Goal: Task Accomplishment & Management: Use online tool/utility

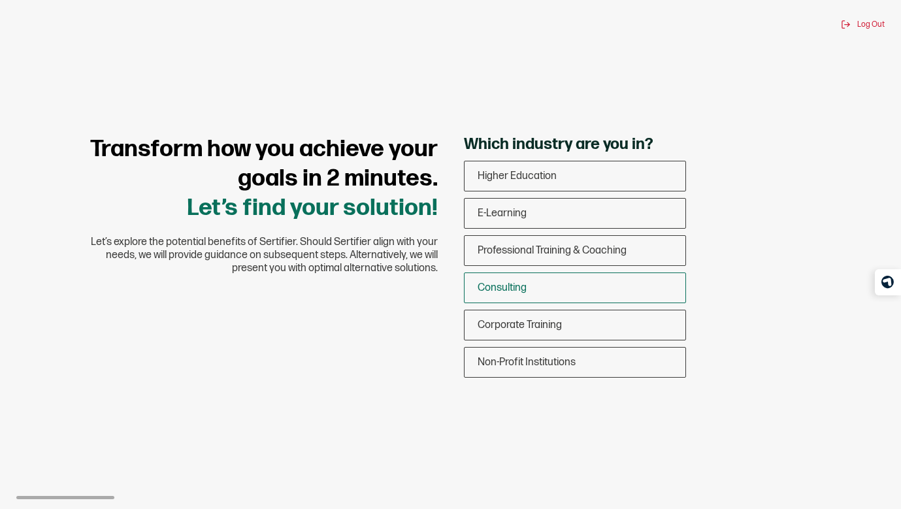
click at [519, 287] on span "Consulting" at bounding box center [501, 287] width 49 height 12
click at [0, 0] on input "Consulting" at bounding box center [0, 0] width 0 height 0
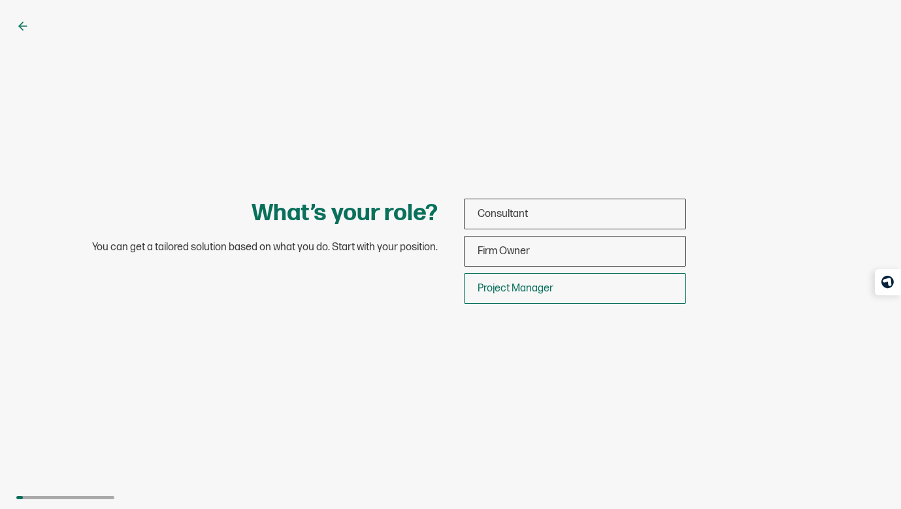
click at [517, 289] on span "Project Manager" at bounding box center [515, 288] width 76 height 12
click at [0, 0] on input "Project Manager" at bounding box center [0, 0] width 0 height 0
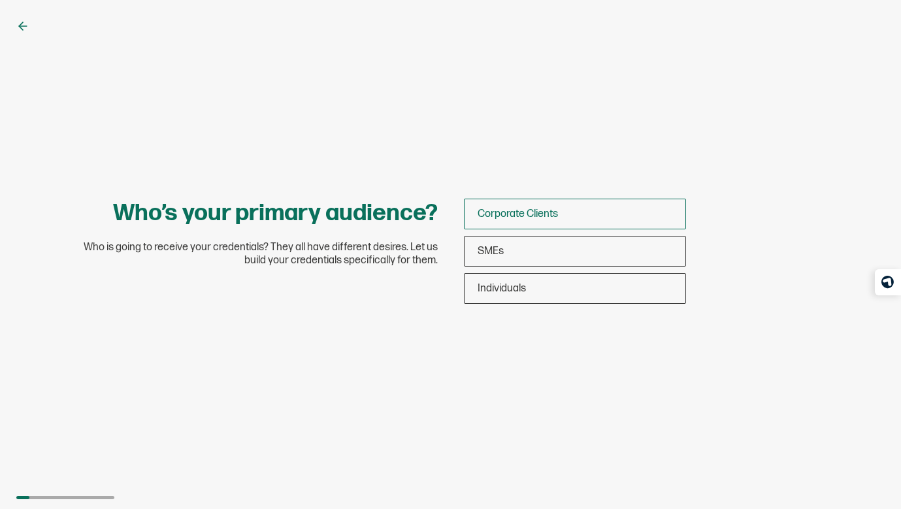
click at [551, 210] on span "Corporate Clients" at bounding box center [517, 214] width 80 height 12
click at [0, 0] on input "Corporate Clients" at bounding box center [0, 0] width 0 height 0
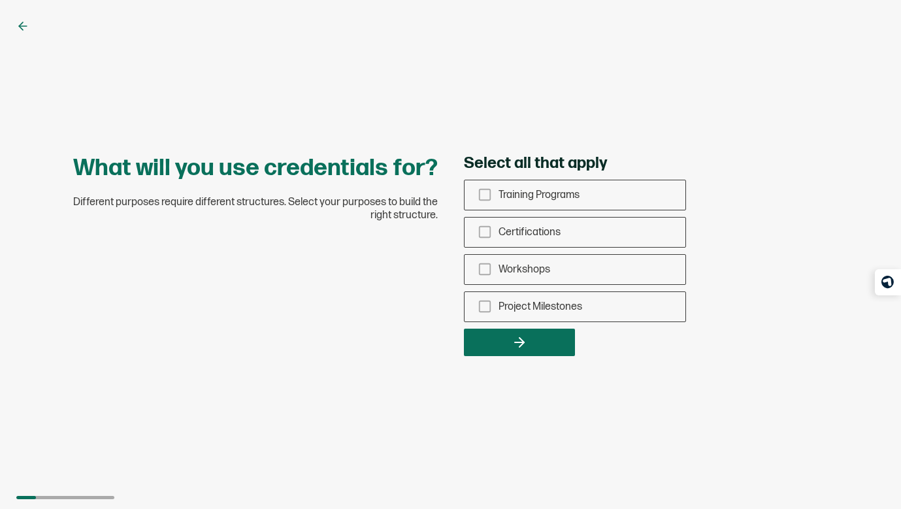
click at [16, 29] on icon at bounding box center [22, 26] width 13 height 13
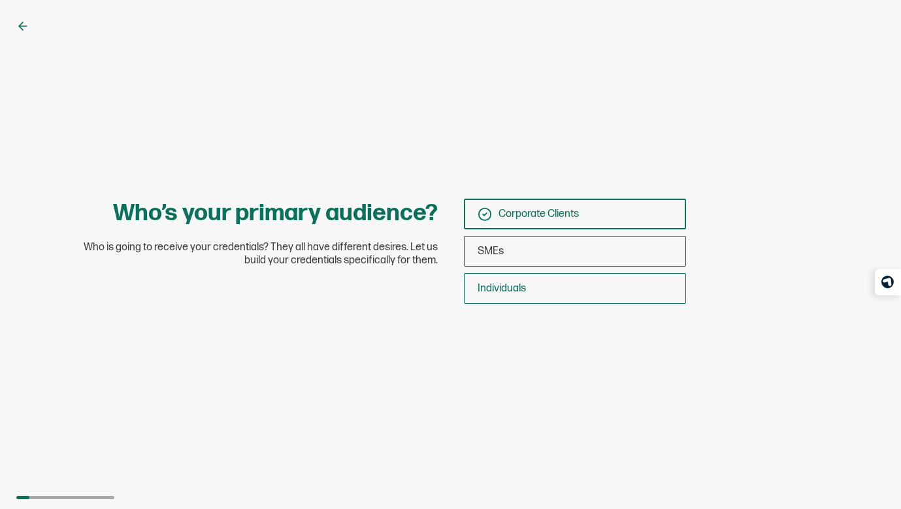
click at [541, 285] on div "Individuals" at bounding box center [574, 288] width 221 height 31
click at [0, 0] on input "Individuals" at bounding box center [0, 0] width 0 height 0
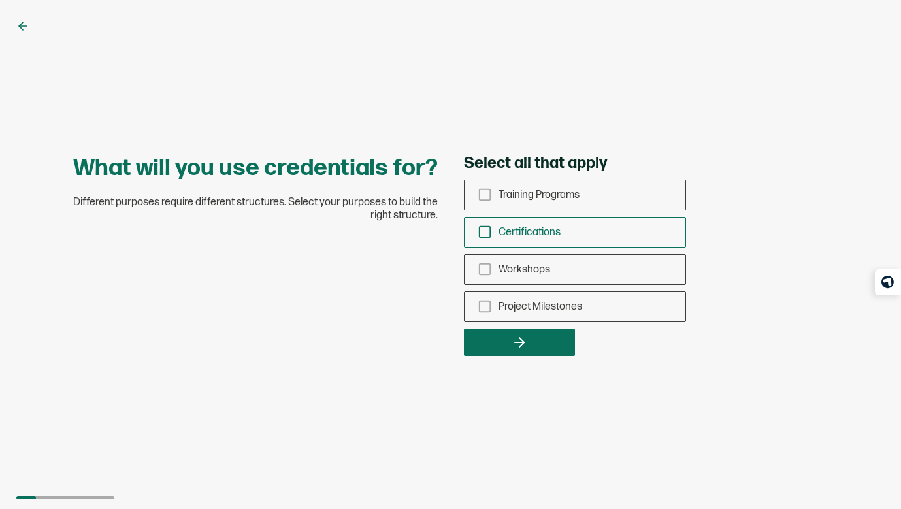
click at [489, 227] on rect "checkbox-group" at bounding box center [484, 232] width 11 height 11
click at [0, 0] on input "Certifications" at bounding box center [0, 0] width 0 height 0
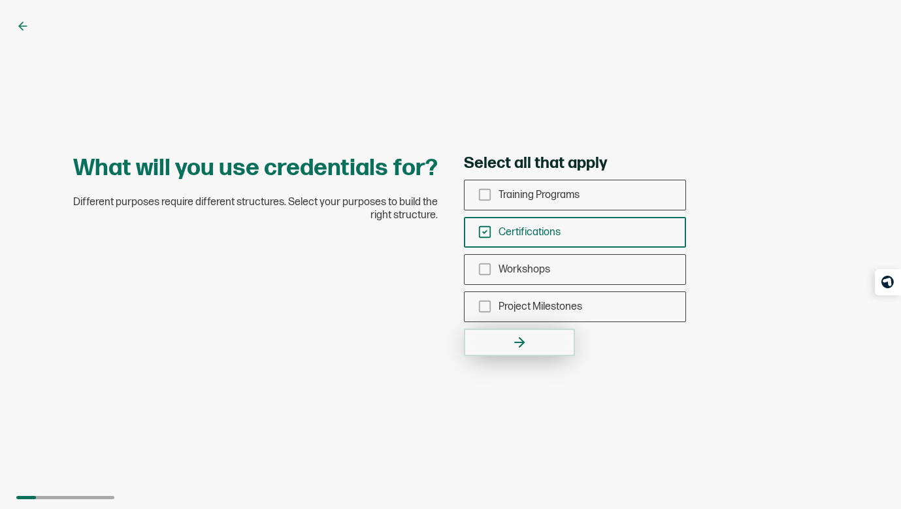
click at [513, 340] on icon "button" at bounding box center [519, 342] width 16 height 16
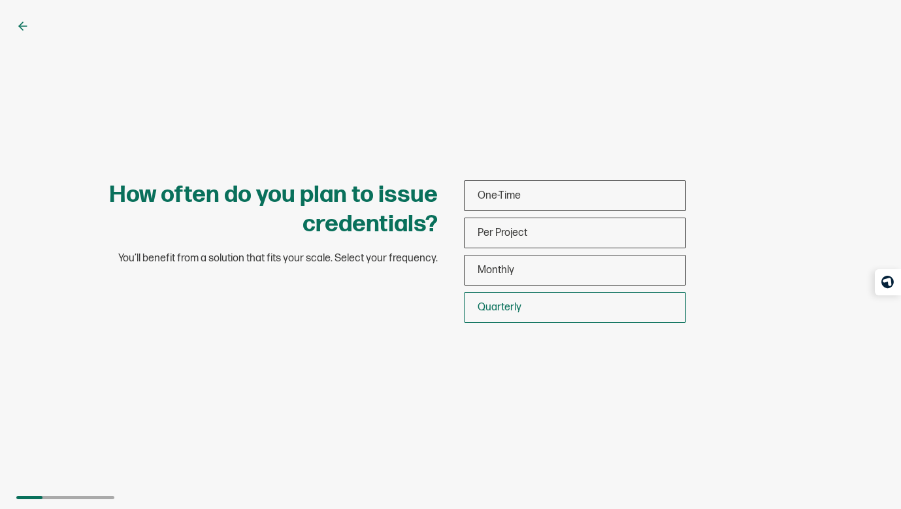
click at [489, 302] on span "Quarterly" at bounding box center [499, 307] width 44 height 12
click at [0, 0] on input "Quarterly" at bounding box center [0, 0] width 0 height 0
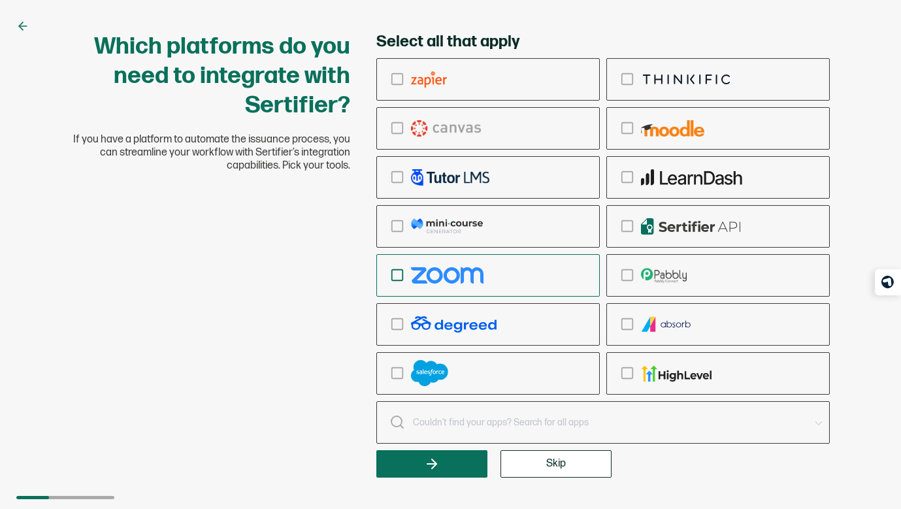
click at [394, 277] on icon "checkbox-group" at bounding box center [397, 275] width 14 height 14
click at [0, 0] on input "checkbox-group" at bounding box center [0, 0] width 0 height 0
click at [395, 277] on icon "checkbox-group" at bounding box center [397, 275] width 14 height 14
click at [0, 0] on input "checkbox-group" at bounding box center [0, 0] width 0 height 0
click at [554, 470] on button "Skip" at bounding box center [555, 463] width 111 height 27
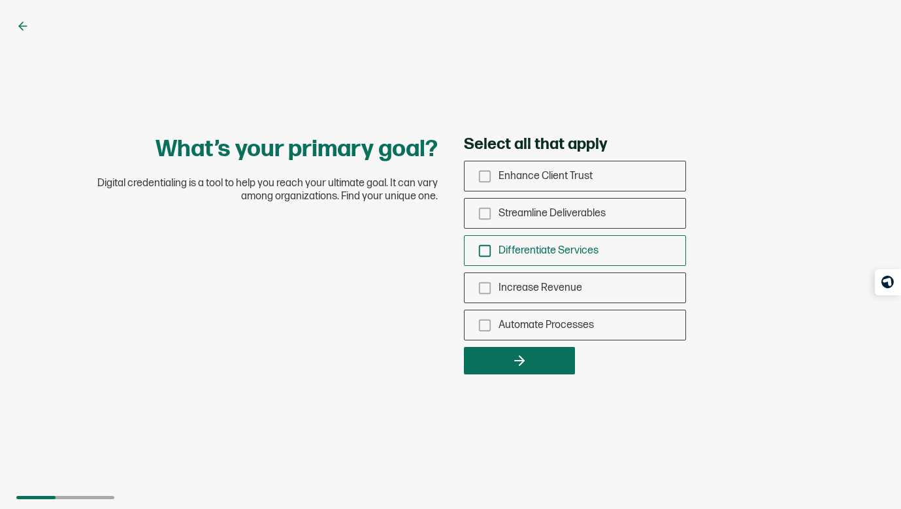
click at [526, 248] on span "Differentiate Services" at bounding box center [548, 250] width 100 height 12
click at [0, 0] on input "Differentiate Services" at bounding box center [0, 0] width 0 height 0
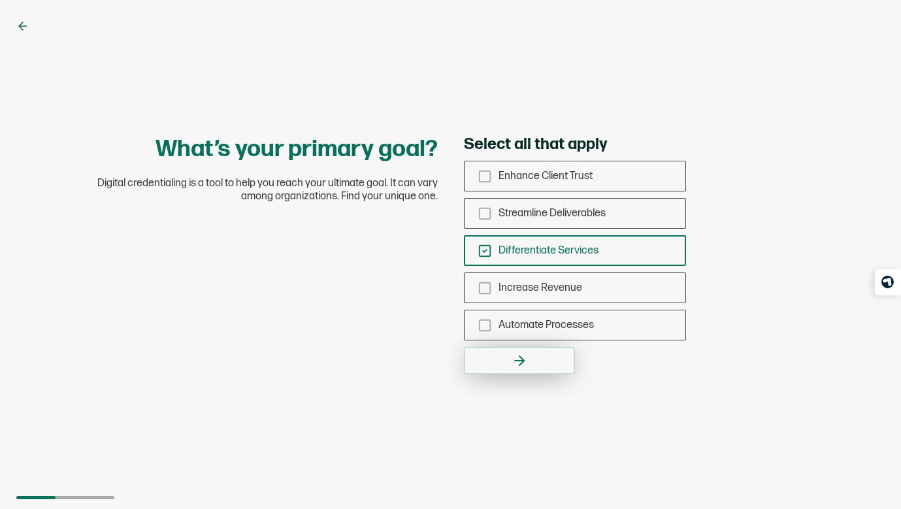
click at [520, 362] on icon "button" at bounding box center [521, 360] width 5 height 9
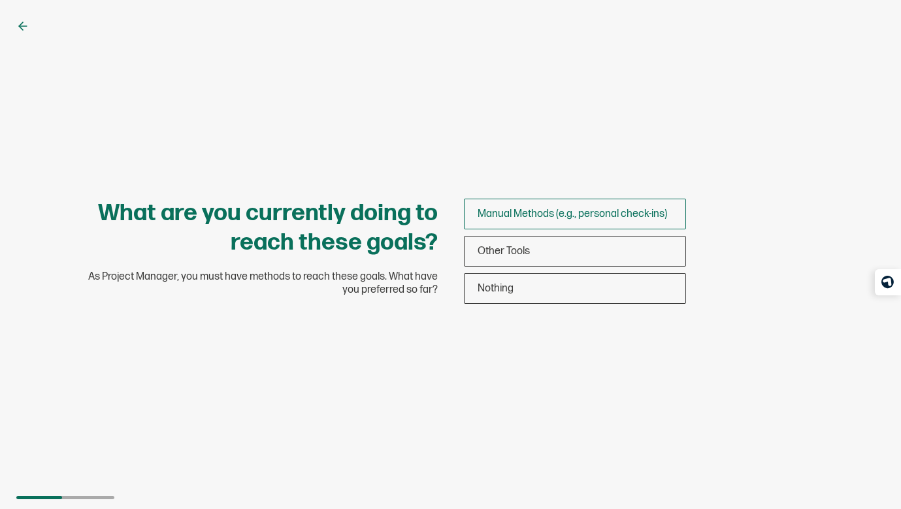
click at [544, 213] on span "Manual Methods (e.g., personal check-ins)" at bounding box center [571, 214] width 189 height 12
click at [0, 0] on input "Manual Methods (e.g., personal check-ins)" at bounding box center [0, 0] width 0 height 0
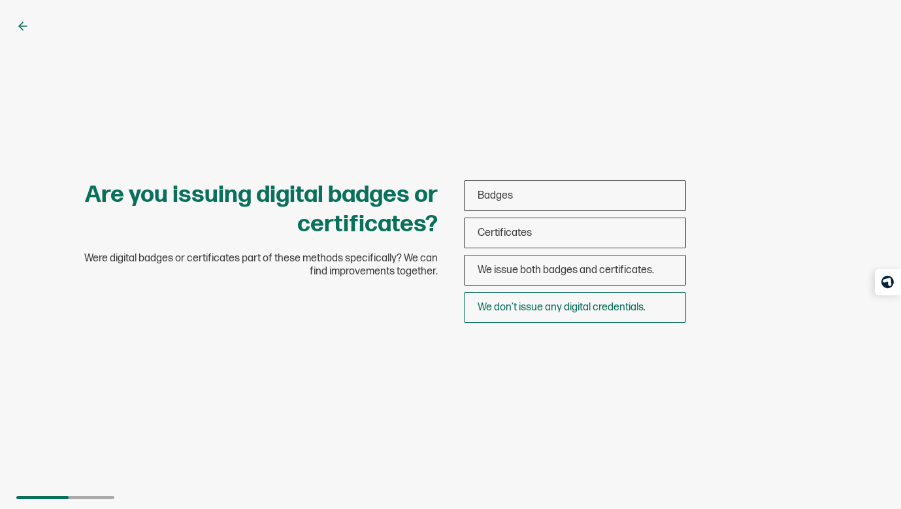
click at [530, 317] on div "We don’t issue any digital credentials." at bounding box center [574, 307] width 221 height 31
click at [0, 0] on input "We don’t issue any digital credentials." at bounding box center [0, 0] width 0 height 0
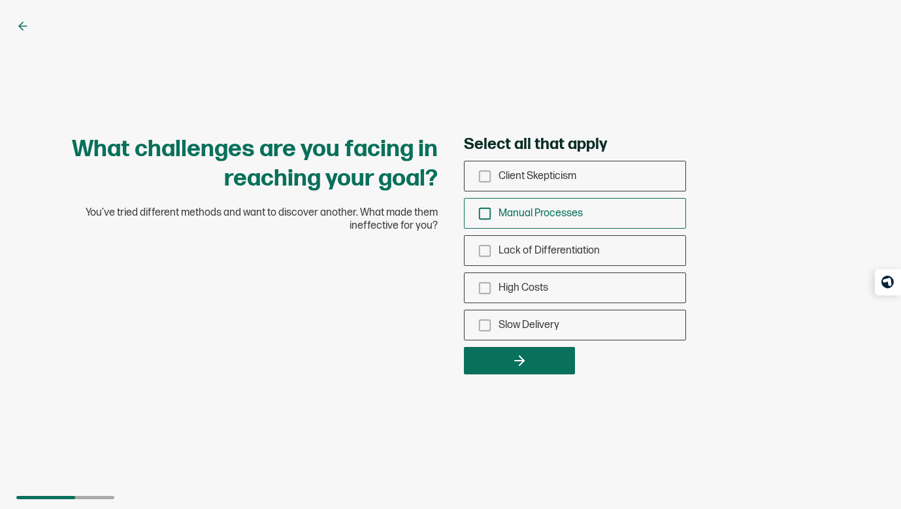
click at [482, 213] on icon "checkbox-group" at bounding box center [484, 213] width 14 height 14
click at [0, 0] on input "Manual Processes" at bounding box center [0, 0] width 0 height 0
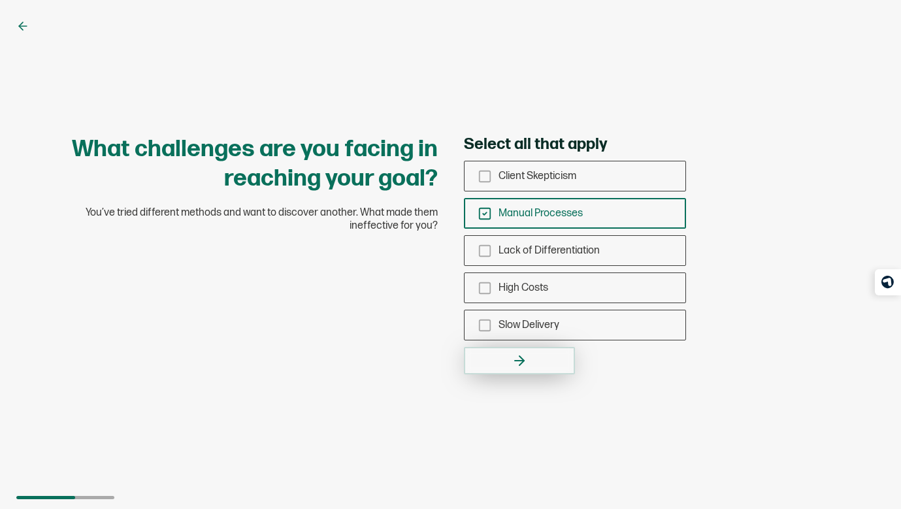
click at [512, 355] on icon "button" at bounding box center [519, 361] width 16 height 16
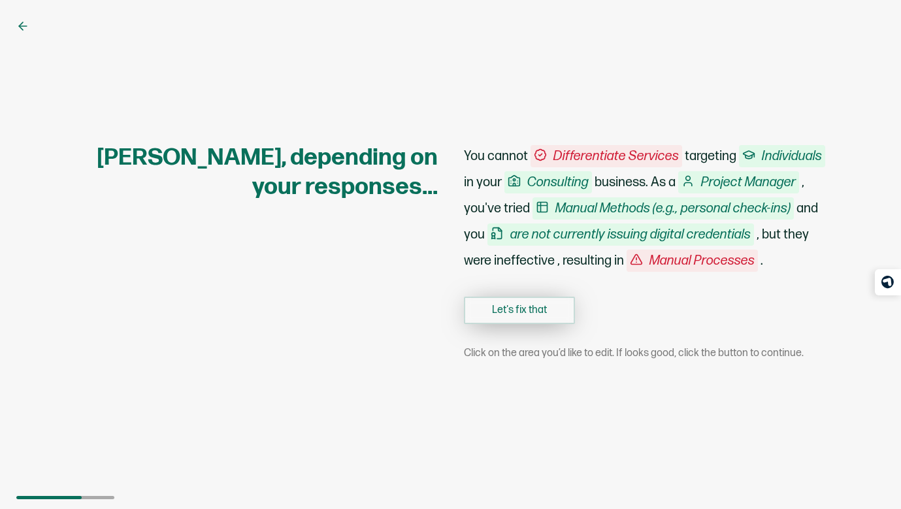
click at [488, 311] on button "Let's fix that" at bounding box center [519, 309] width 111 height 27
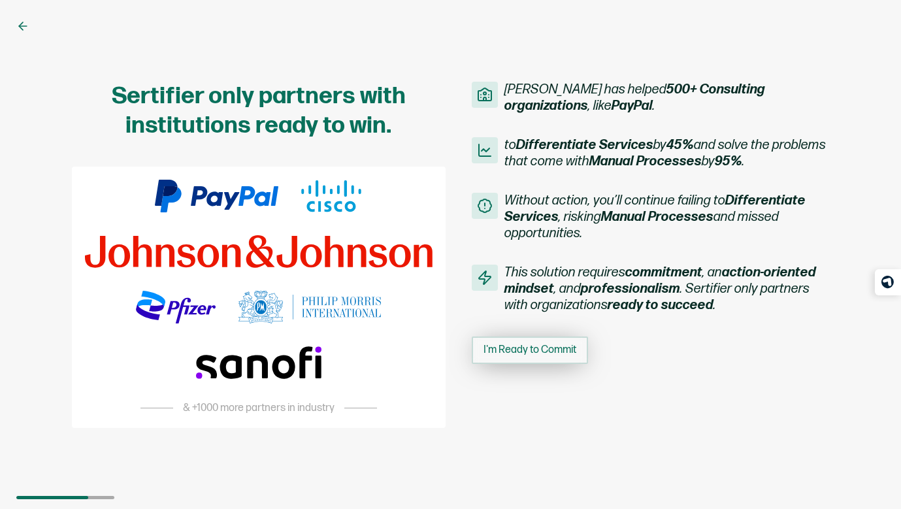
click at [526, 351] on span "I'm Ready to Commit" at bounding box center [529, 350] width 93 height 10
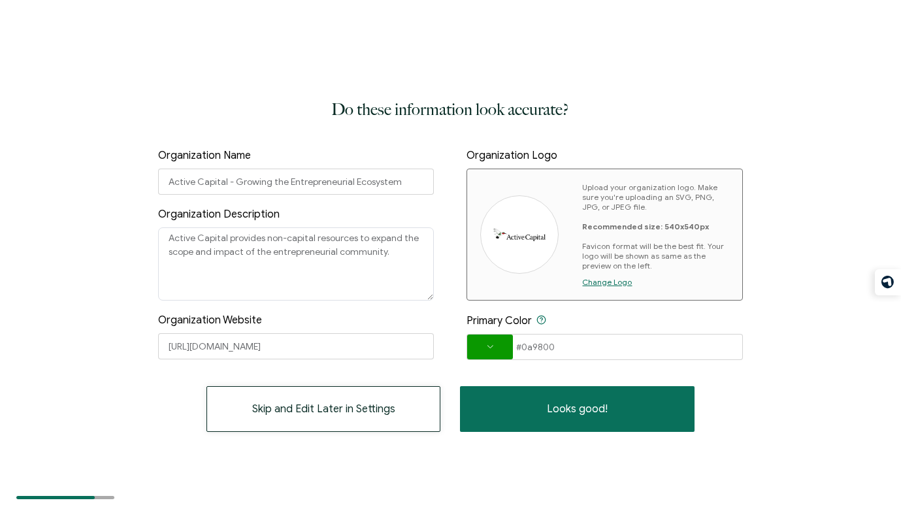
click at [379, 413] on span "Skip and Edit Later in Settings" at bounding box center [323, 409] width 143 height 10
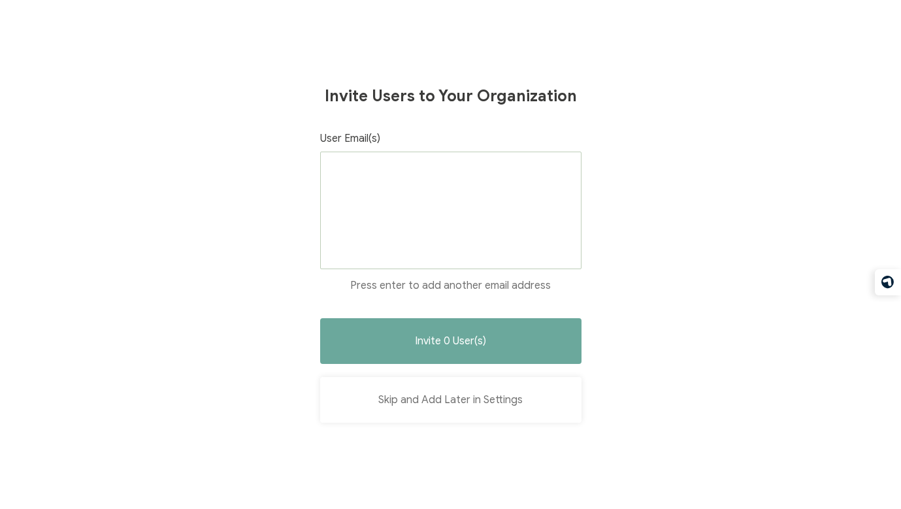
click at [437, 400] on button "Skip and Add Later in Settings" at bounding box center [450, 400] width 261 height 46
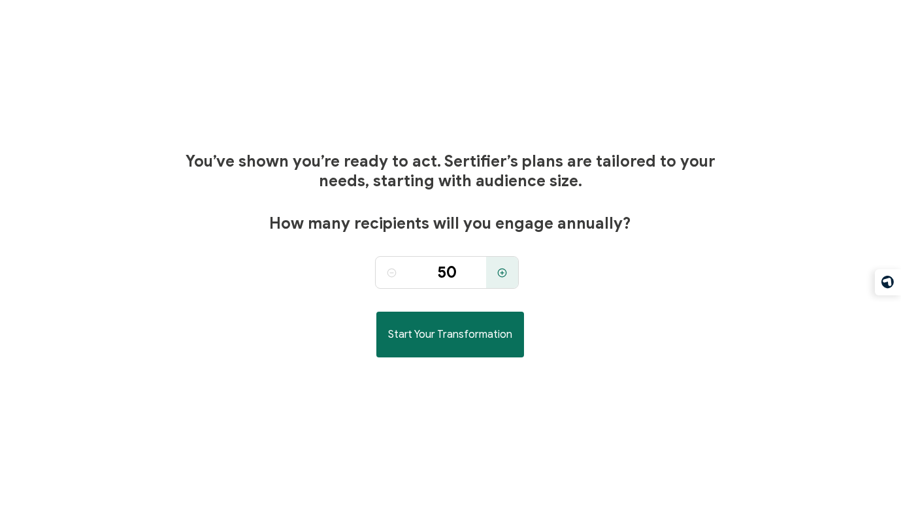
drag, startPoint x: 459, startPoint y: 337, endPoint x: 522, endPoint y: 301, distance: 72.8
click at [522, 301] on div "You’ve shown you’re ready to act. Sertifier’s plans are tailored to your needs,…" at bounding box center [450, 254] width 540 height 509
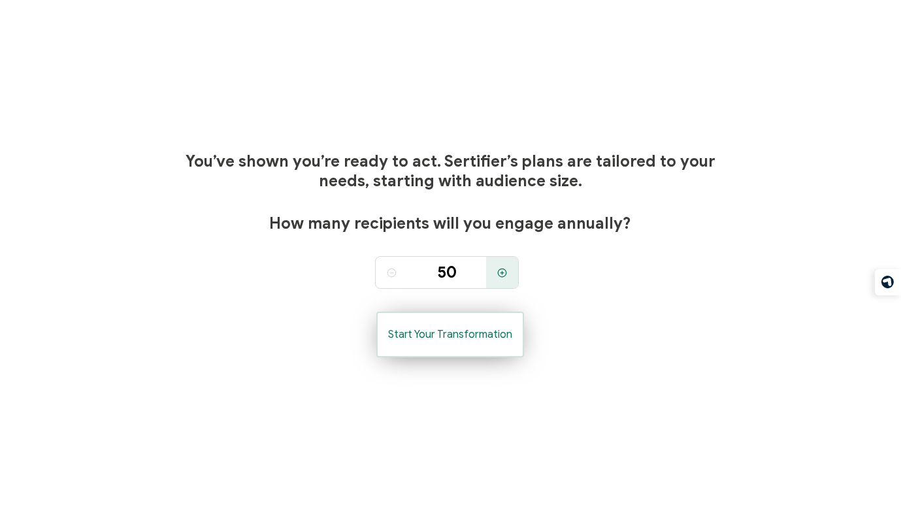
click at [451, 329] on span "Start Your Transformation" at bounding box center [450, 334] width 124 height 10
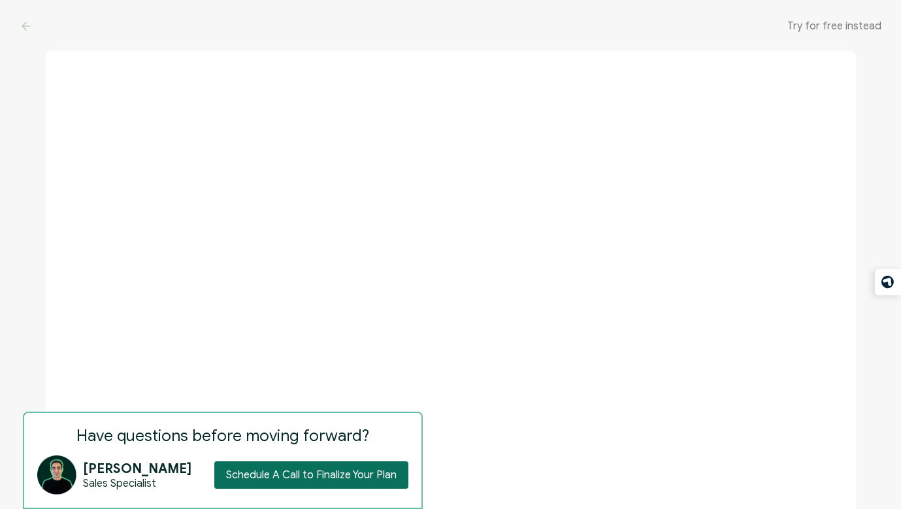
click at [844, 16] on div "Try for free instead" at bounding box center [450, 26] width 901 height 52
click at [832, 33] on div "Try for free instead" at bounding box center [450, 26] width 901 height 52
click at [832, 26] on span "Try for free instead" at bounding box center [834, 26] width 94 height 13
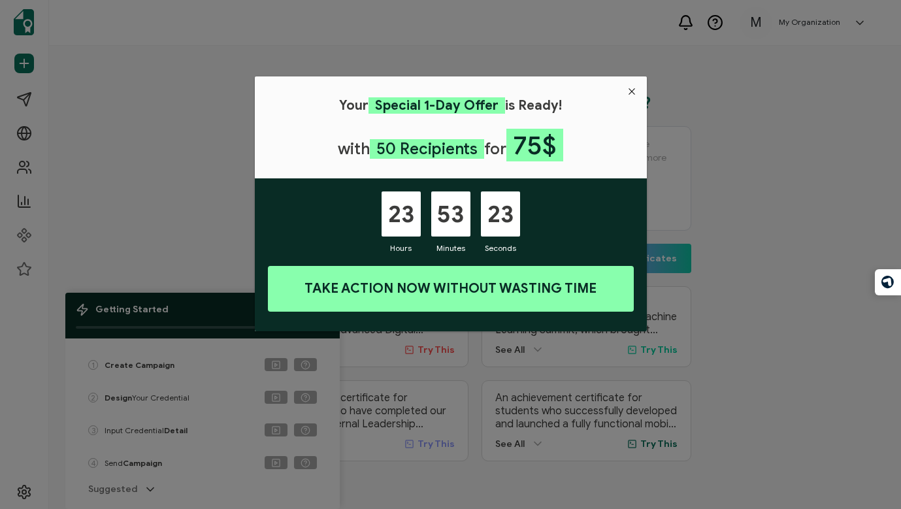
click at [632, 89] on icon "Close" at bounding box center [631, 91] width 10 height 10
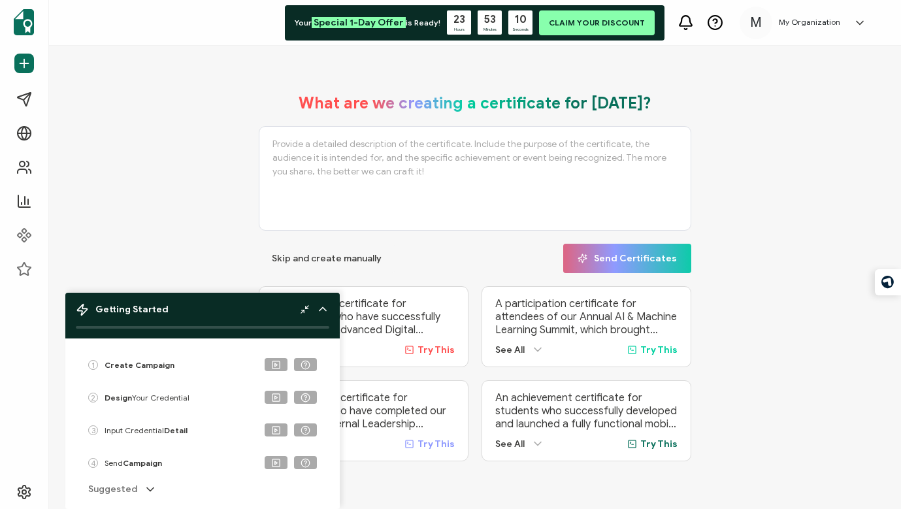
click at [795, 189] on div "What are we creating a certificate for today? Skip and create manually Send Cer…" at bounding box center [475, 277] width 786 height 394
click at [163, 364] on b "Create Campaign" at bounding box center [139, 365] width 70 height 10
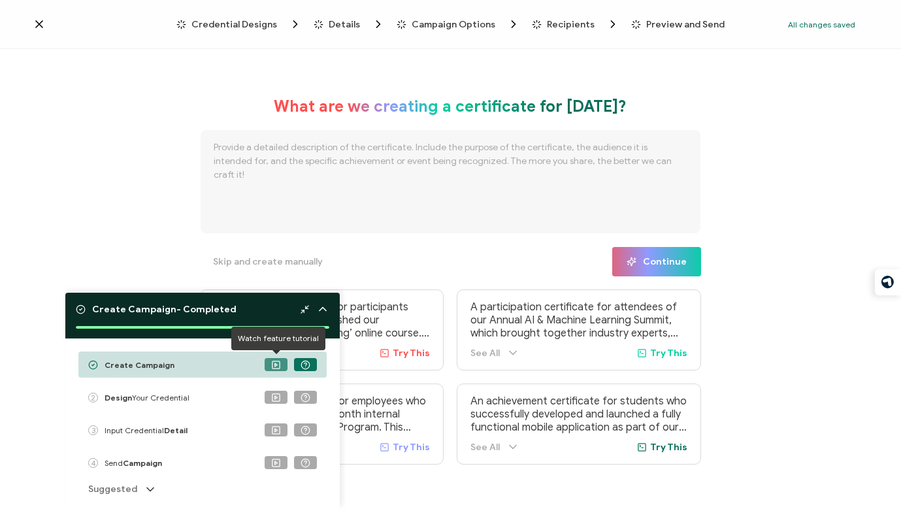
click at [272, 364] on rect at bounding box center [275, 363] width 7 height 7
click at [278, 364] on icon at bounding box center [276, 365] width 10 height 10
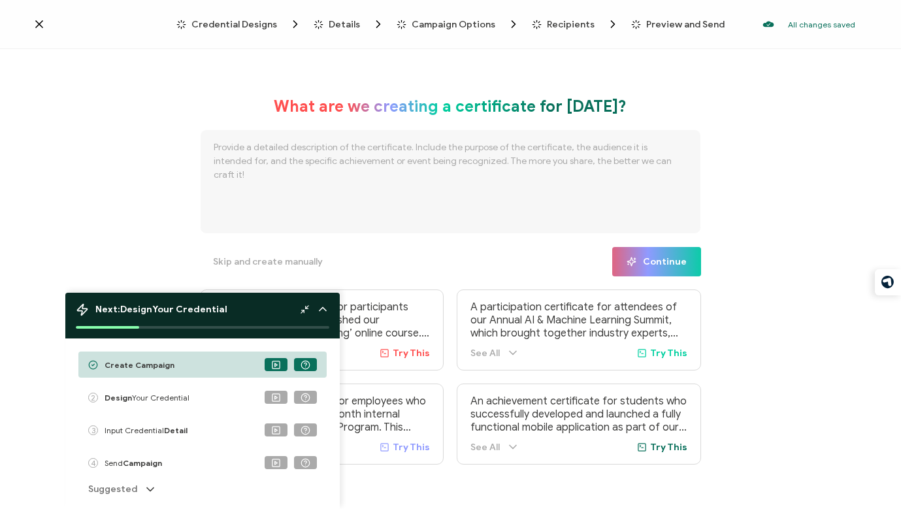
click at [166, 368] on b "Create Campaign" at bounding box center [139, 365] width 70 height 10
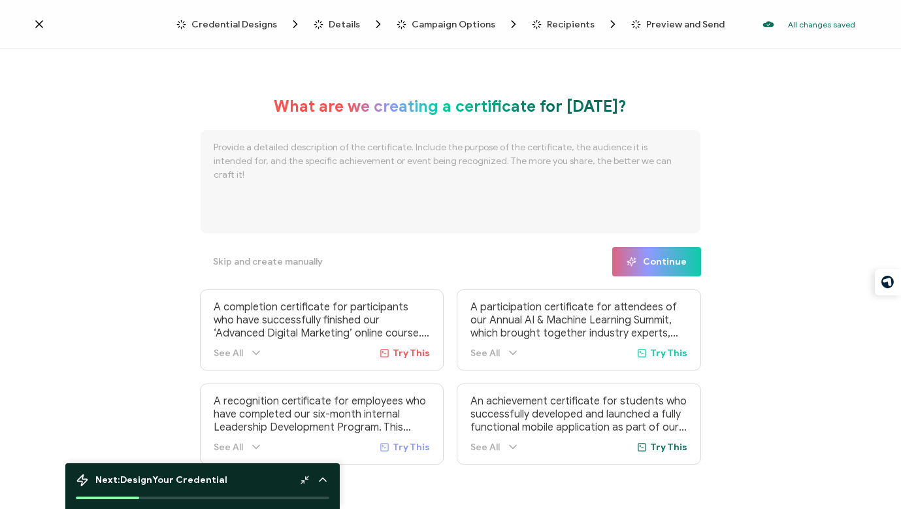
click at [219, 486] on div "Next: Design Your Credential" at bounding box center [152, 479] width 152 height 16
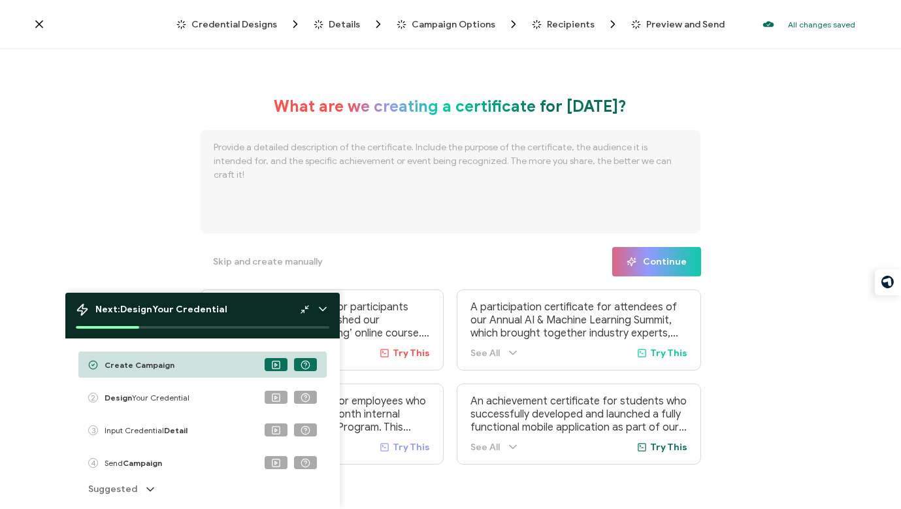
click at [184, 369] on div "Create Campaign" at bounding box center [202, 364] width 248 height 26
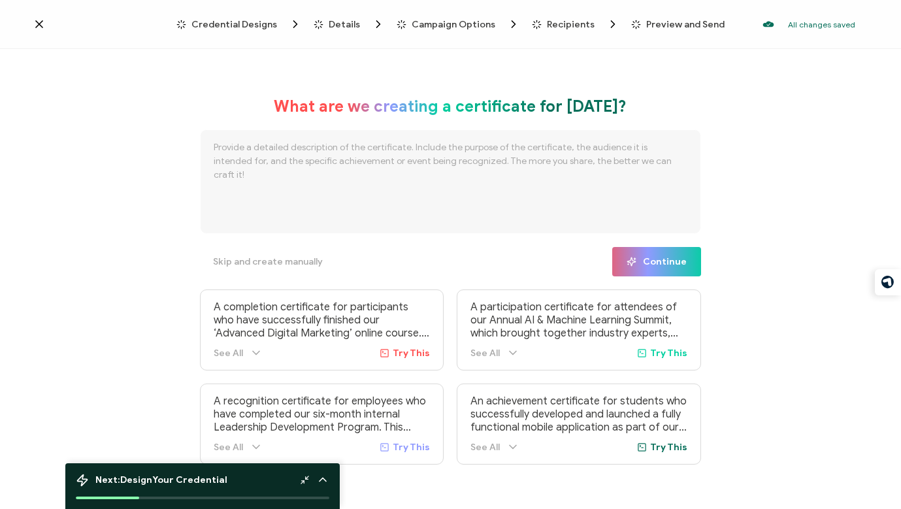
click at [425, 167] on textarea at bounding box center [450, 181] width 501 height 104
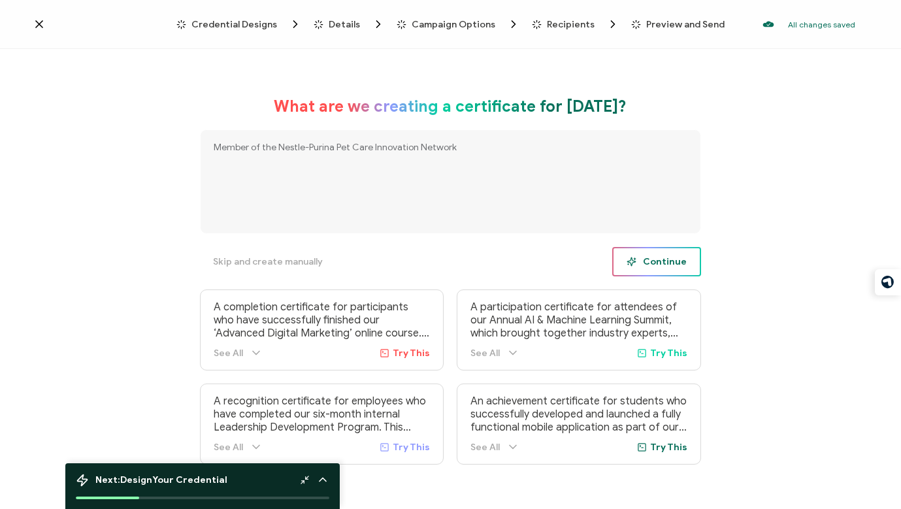
type textarea "Member of the Nestle-Purina Pet Care Innovation Network"
click at [665, 270] on button "Continue" at bounding box center [656, 261] width 89 height 29
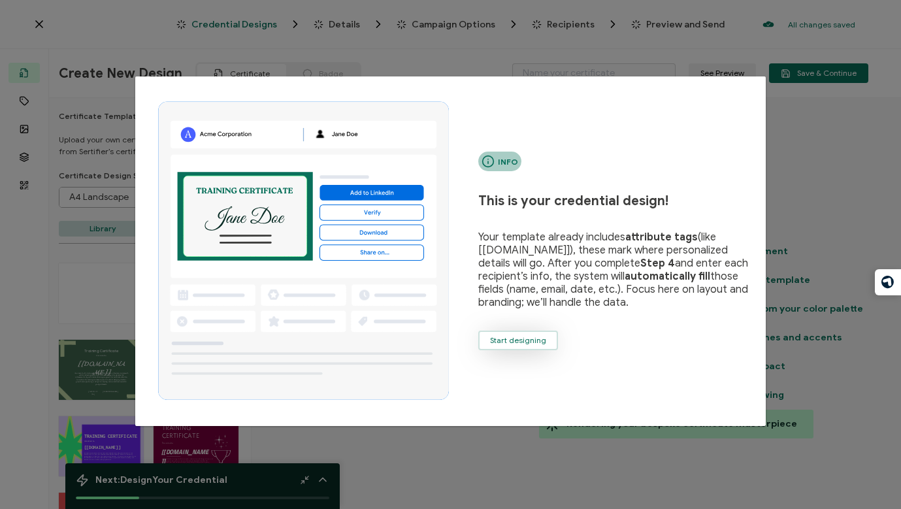
click at [523, 342] on span "Start designing" at bounding box center [518, 340] width 56 height 8
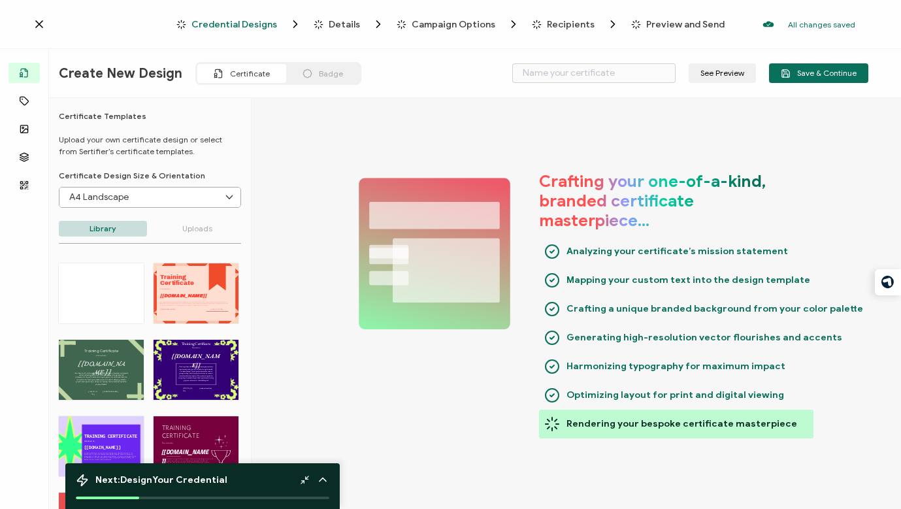
type input "Strouk"
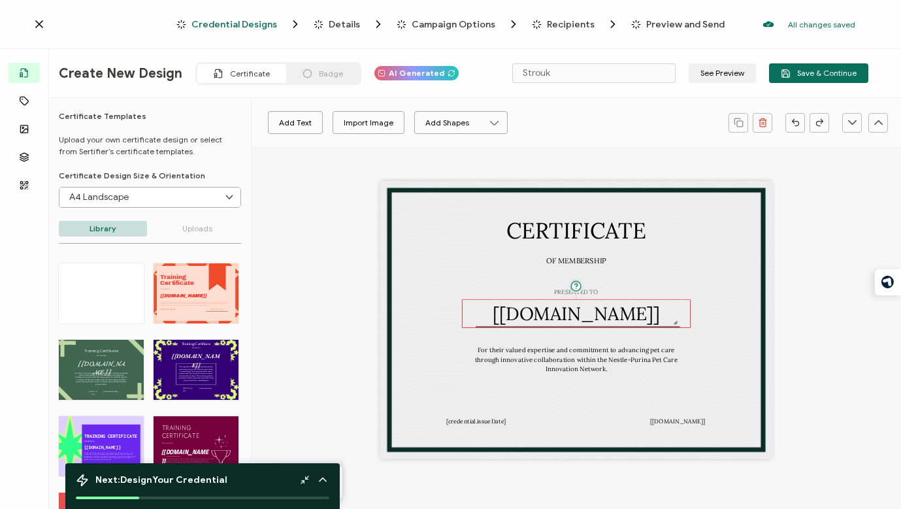
click at [596, 314] on pre "[recipient.name]" at bounding box center [575, 313] width 167 height 23
click at [553, 23] on span "Recipients" at bounding box center [571, 25] width 48 height 10
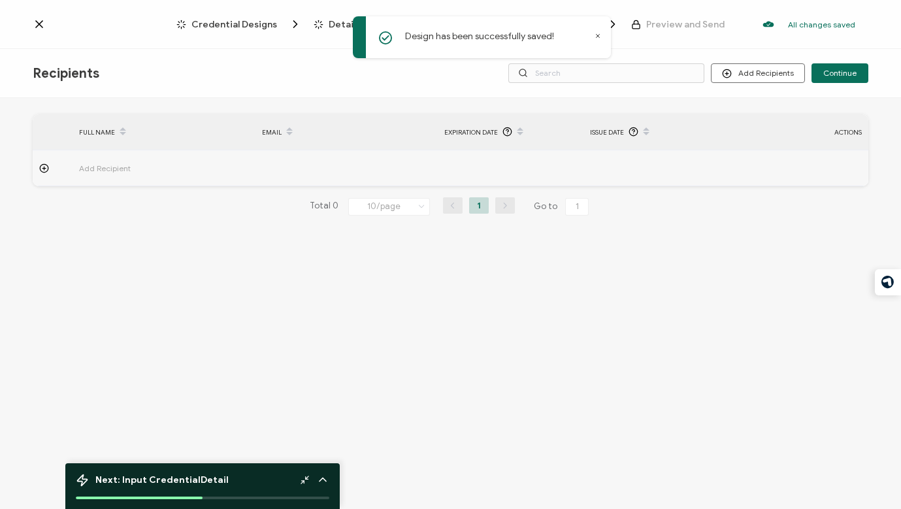
click at [599, 35] on icon at bounding box center [597, 36] width 7 height 7
click at [552, 25] on span "Recipients" at bounding box center [571, 25] width 48 height 10
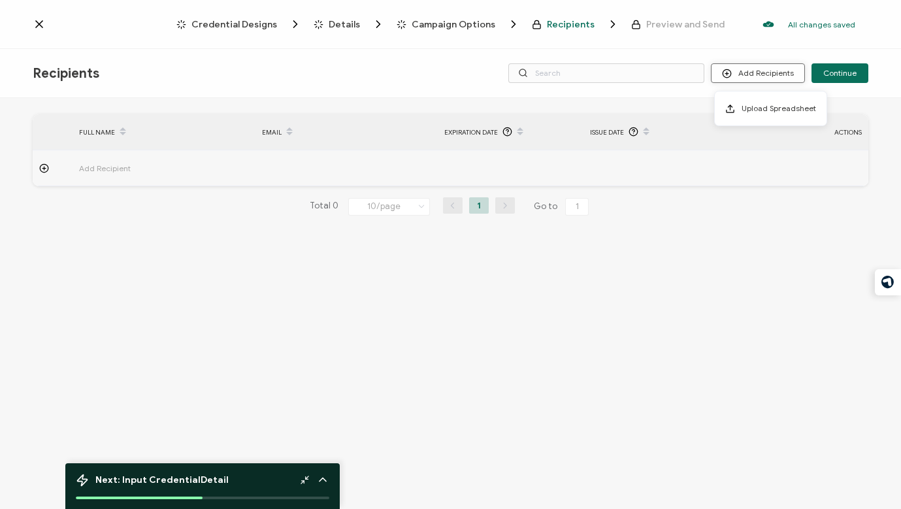
click at [744, 70] on button "Add Recipients" at bounding box center [757, 73] width 94 height 20
